Goal: Navigation & Orientation: Find specific page/section

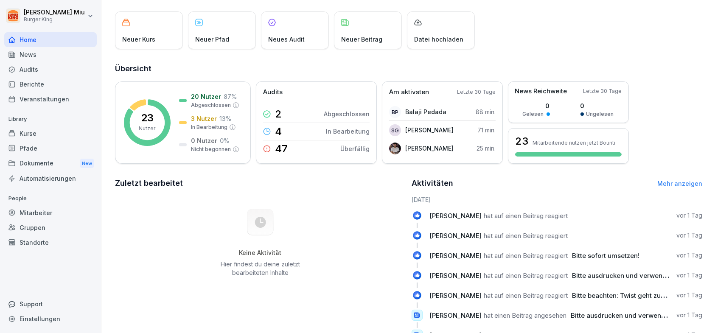
scroll to position [100, 0]
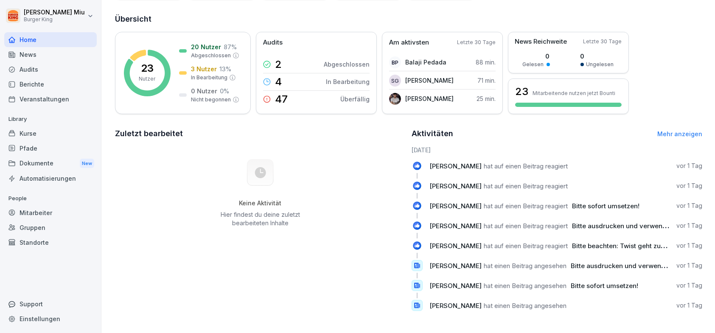
click at [263, 181] on div "Keine Aktivität Hier findest du deine zuletzt bearbeiteten Inhalte" at bounding box center [260, 192] width 291 height 95
drag, startPoint x: 266, startPoint y: 209, endPoint x: 297, endPoint y: 216, distance: 32.2
click at [267, 210] on p "Hier findest du deine zuletzt bearbeiteten Inhalte" at bounding box center [261, 218] width 86 height 17
click at [297, 216] on p "Hier findest du deine zuletzt bearbeiteten Inhalte" at bounding box center [261, 218] width 86 height 17
click at [249, 218] on p "Hier findest du deine zuletzt bearbeiteten Inhalte" at bounding box center [261, 218] width 86 height 17
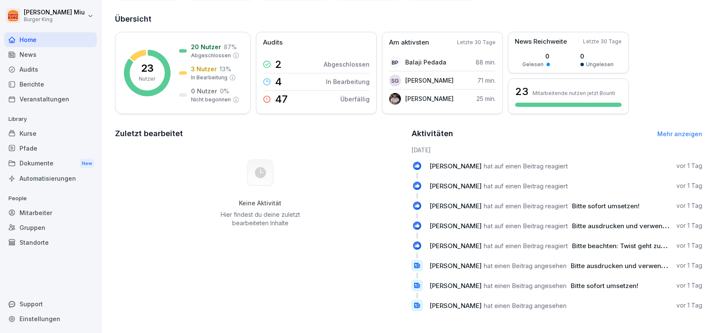
click at [206, 217] on div "Keine Aktivität Hier findest du deine zuletzt bearbeiteten Inhalte" at bounding box center [260, 192] width 291 height 95
drag, startPoint x: 46, startPoint y: 53, endPoint x: 47, endPoint y: 59, distance: 5.6
click at [47, 57] on div "News" at bounding box center [50, 54] width 92 height 15
